Goal: Check status: Check status

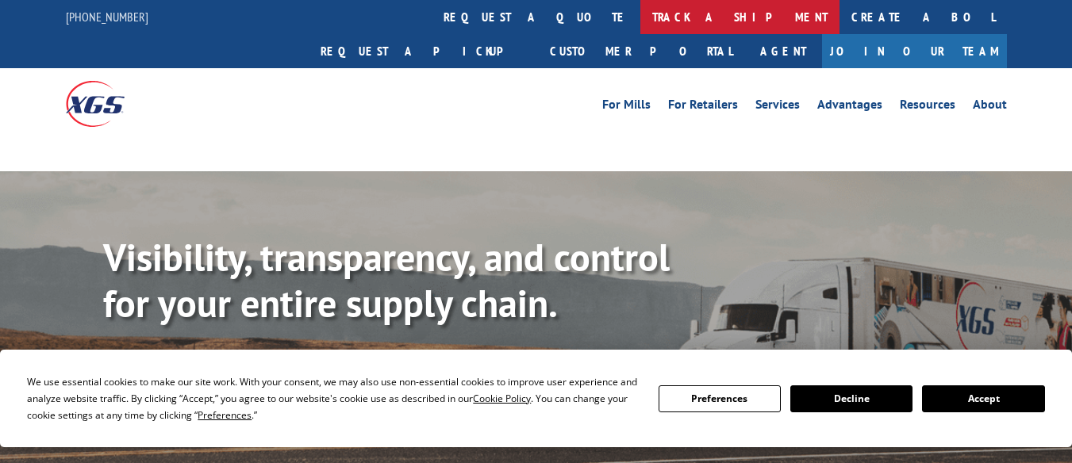
click at [640, 10] on link "track a shipment" at bounding box center [739, 17] width 199 height 34
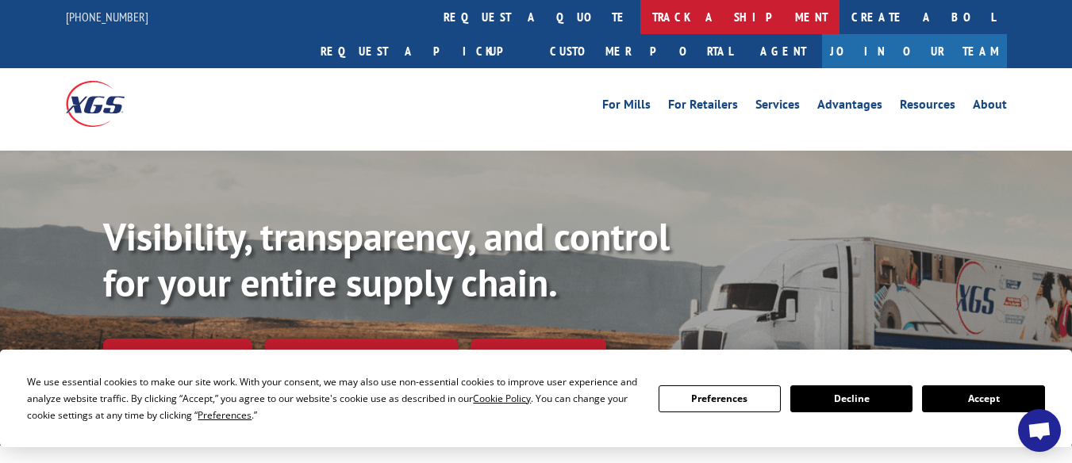
click at [640, 21] on link "track a shipment" at bounding box center [739, 17] width 199 height 34
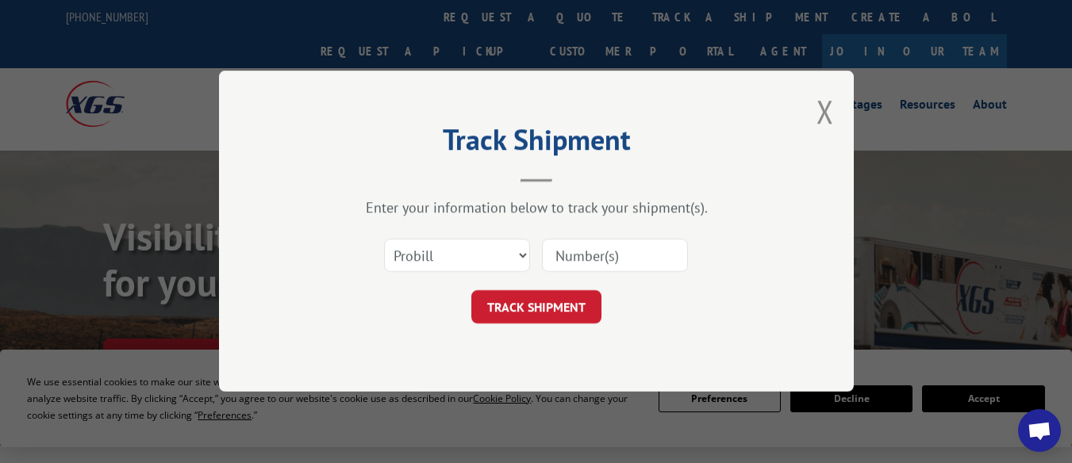
click at [443, 238] on div "Select category... Probill BOL PO" at bounding box center [457, 256] width 144 height 37
drag, startPoint x: 431, startPoint y: 256, endPoint x: 423, endPoint y: 270, distance: 16.3
click at [431, 256] on select "Select category... Probill BOL PO" at bounding box center [457, 256] width 146 height 33
select select "bol"
click at [384, 240] on select "Select category... Probill BOL PO" at bounding box center [457, 256] width 146 height 33
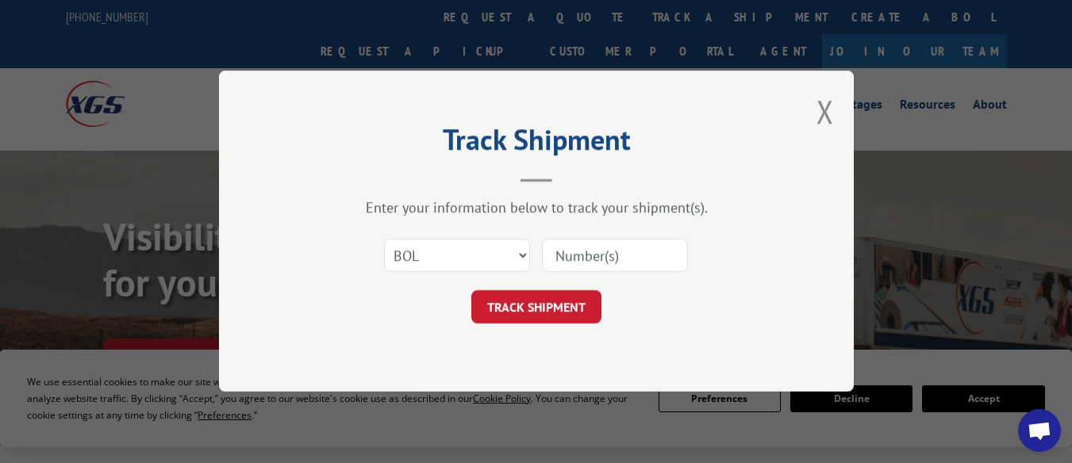
click at [609, 262] on input at bounding box center [615, 256] width 146 height 33
paste input "7076265"
click at [559, 254] on input "7076265" at bounding box center [615, 256] width 146 height 33
type input "7076265"
click at [567, 305] on button "TRACK SHIPMENT" at bounding box center [536, 307] width 130 height 33
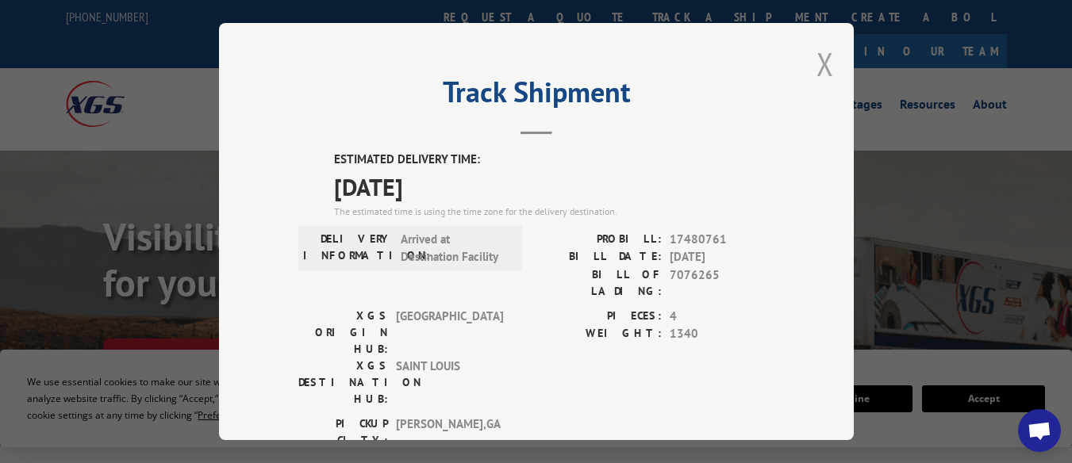
click at [816, 71] on button "Close modal" at bounding box center [824, 64] width 17 height 42
